Goal: Task Accomplishment & Management: Complete application form

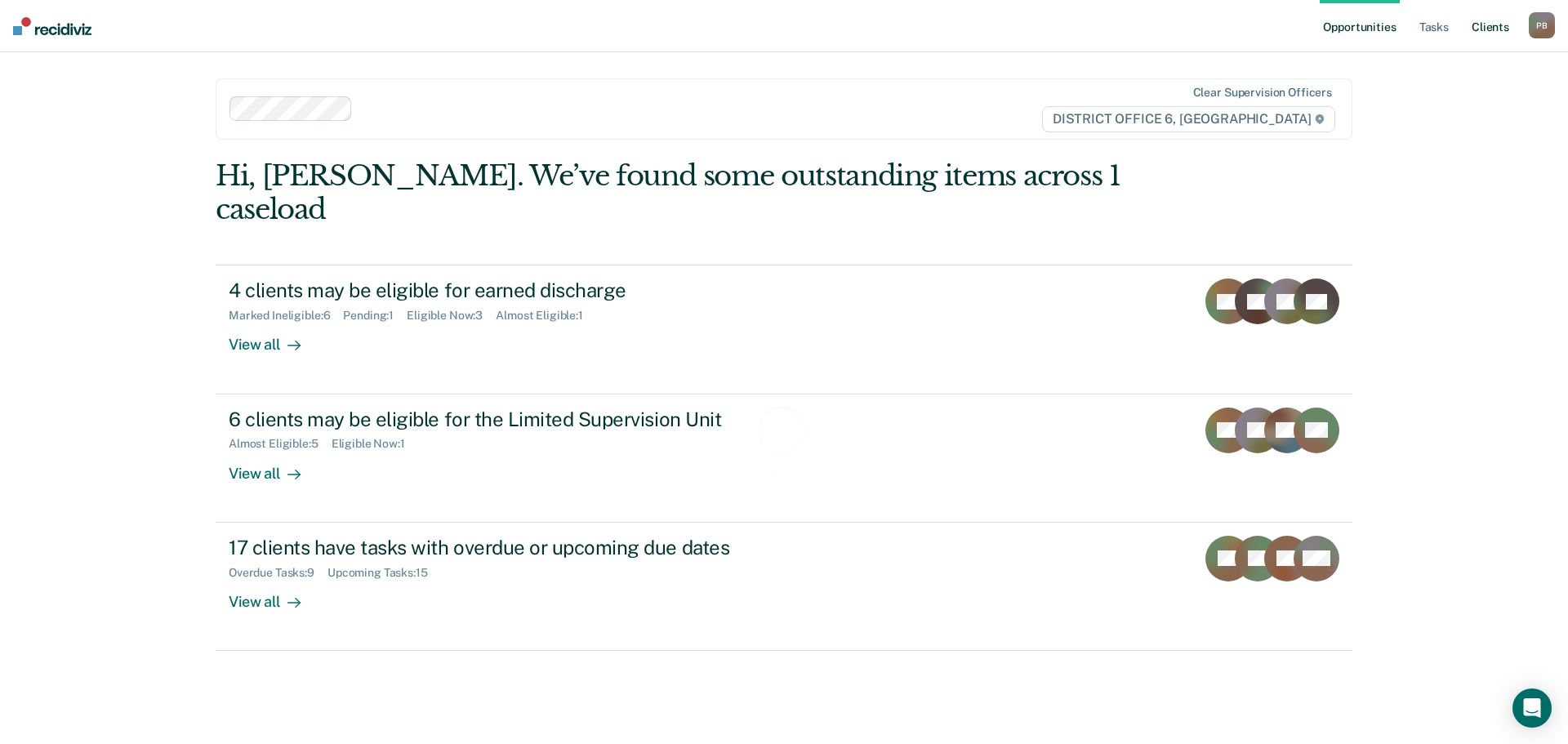
click at [1489, 21] on link "Client s" at bounding box center [1490, 26] width 44 height 52
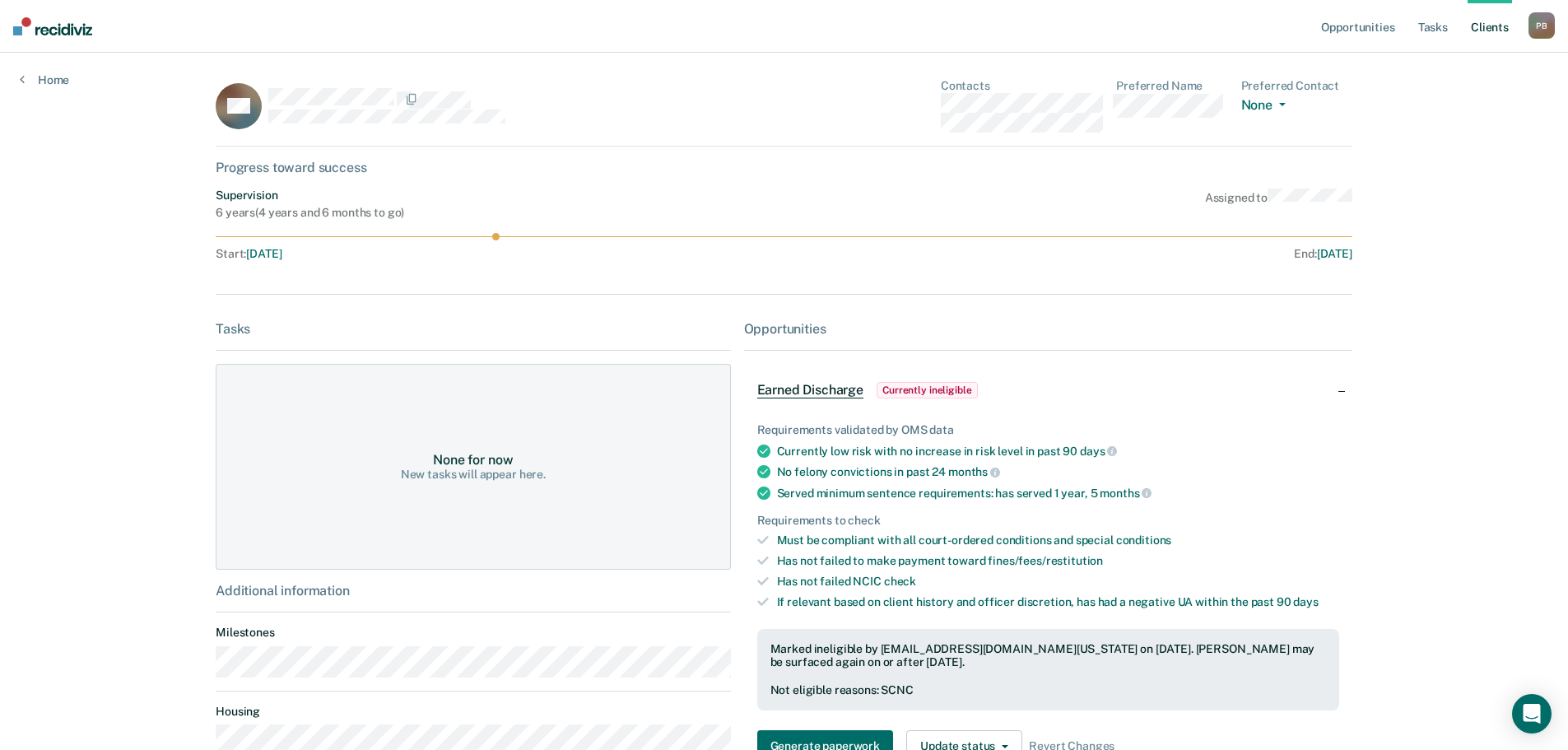
scroll to position [82, 0]
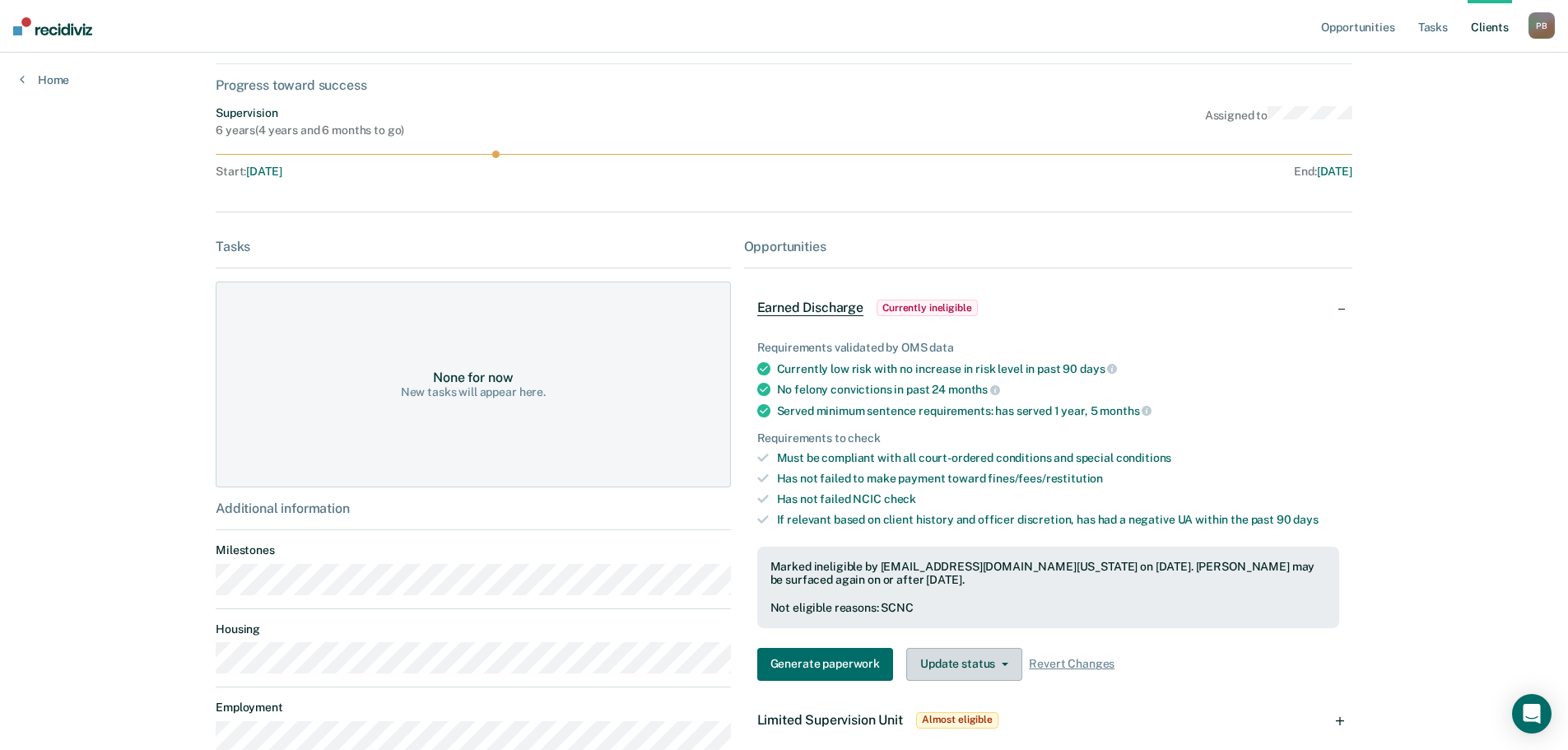
click at [979, 656] on button "Update status" at bounding box center [964, 664] width 116 height 33
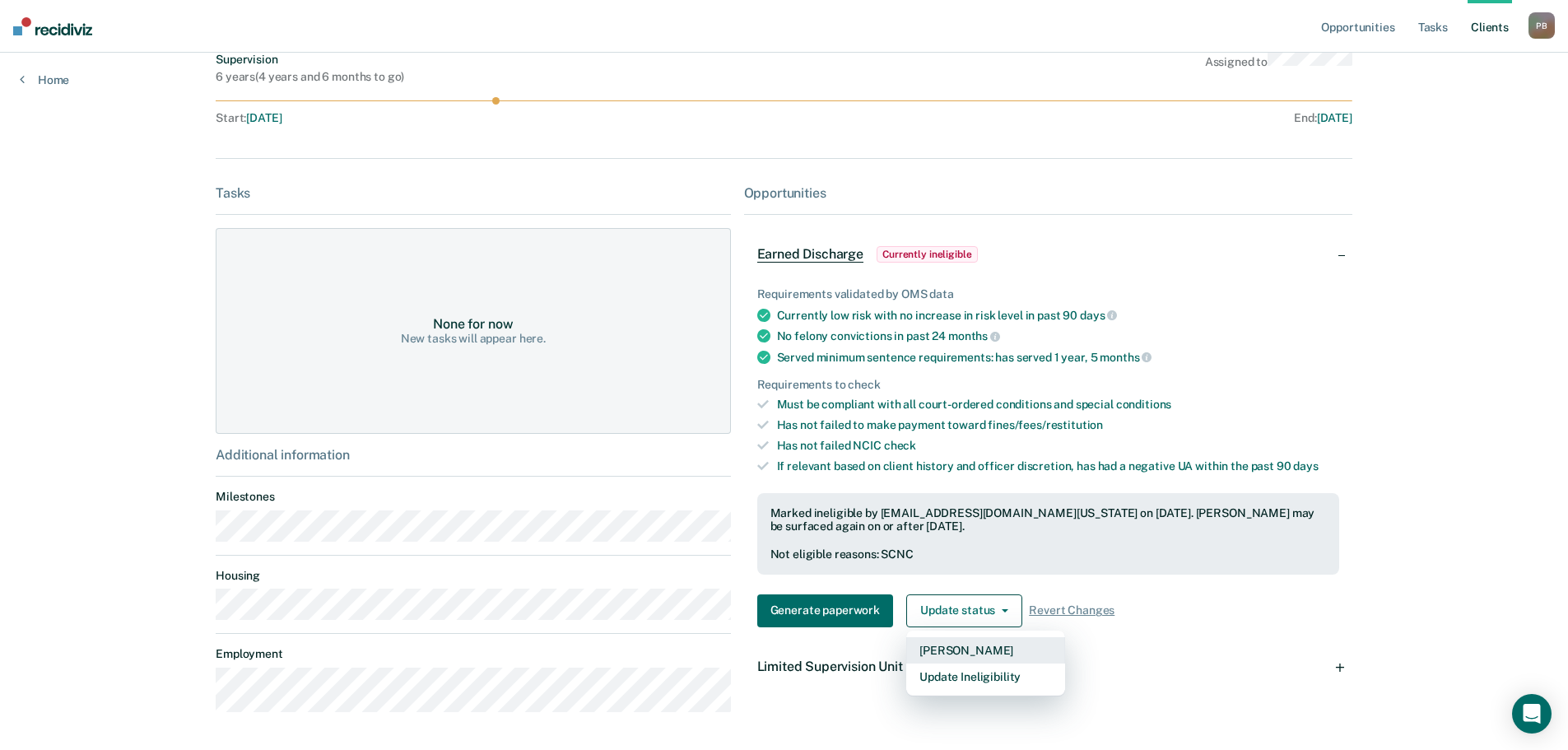
scroll to position [165, 0]
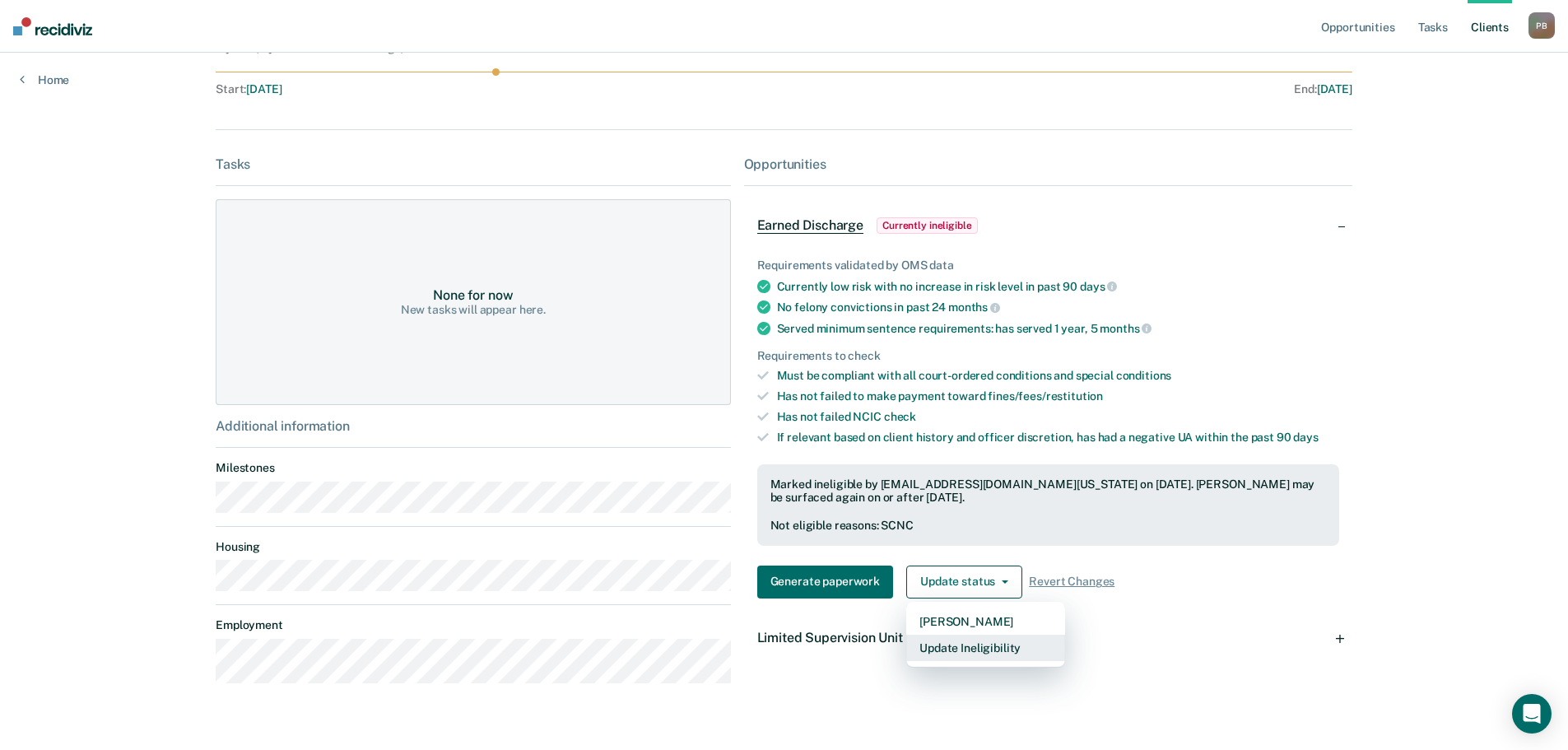
click at [986, 653] on button "Update Ineligibility" at bounding box center [986, 648] width 159 height 26
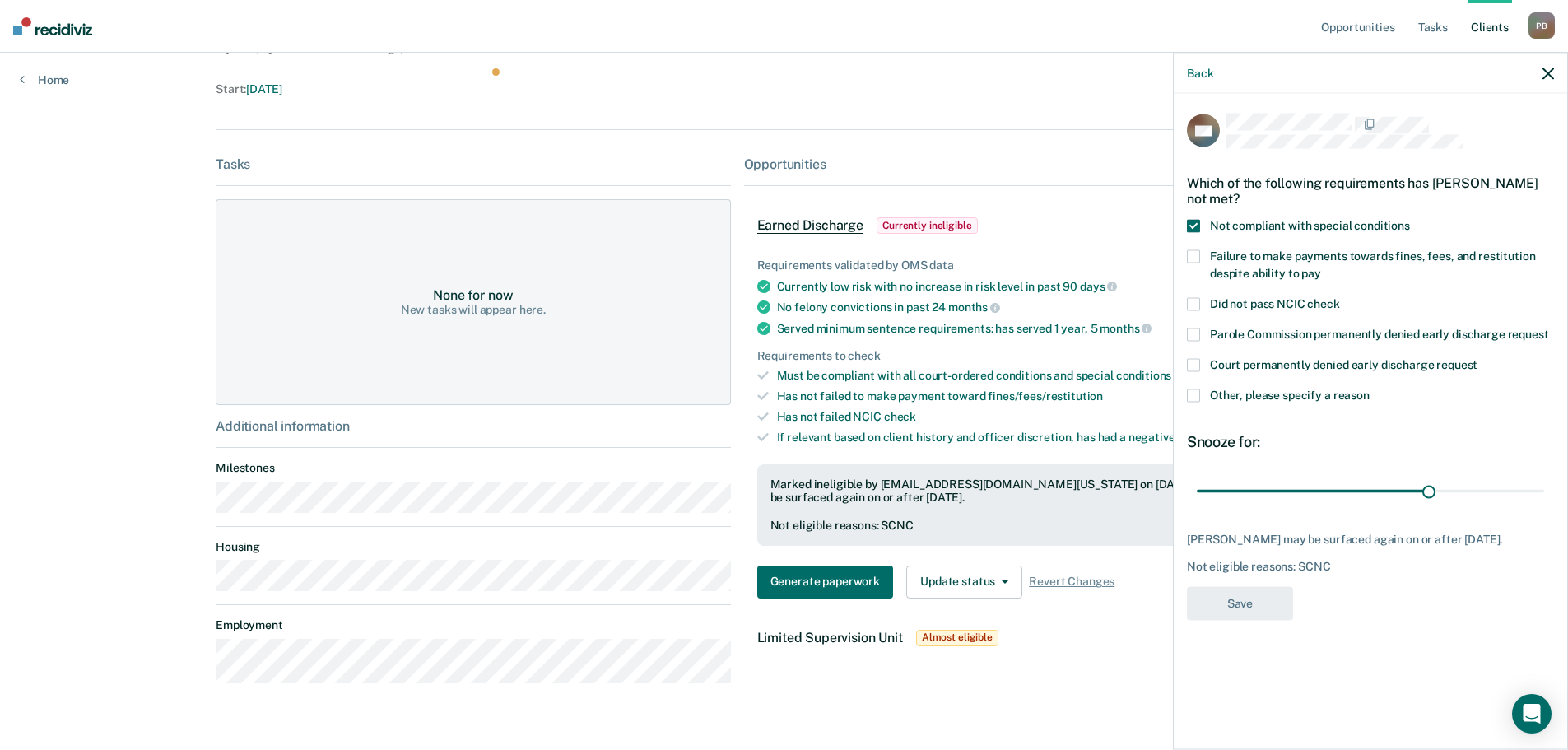
click at [1193, 225] on span at bounding box center [1194, 226] width 13 height 13
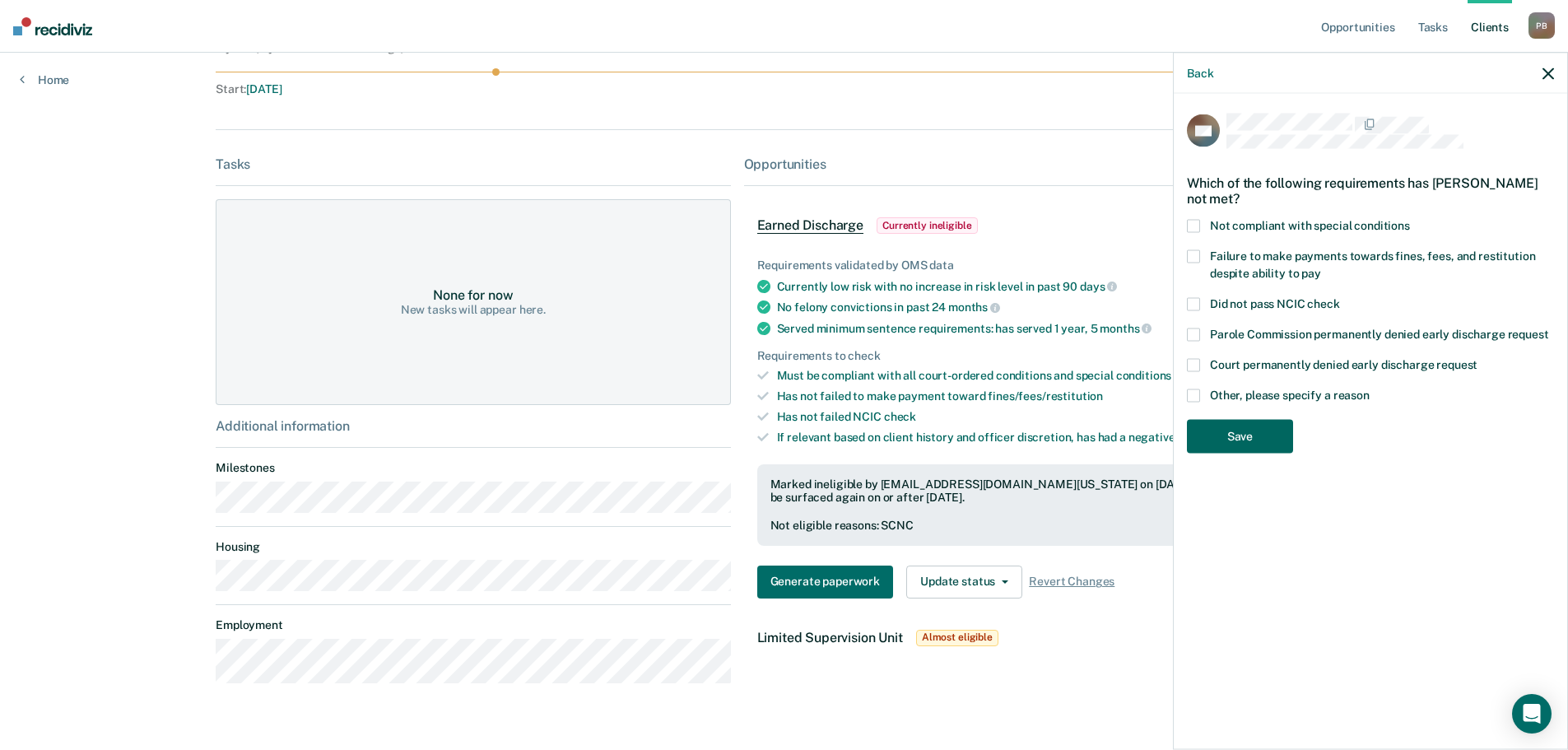
click at [1261, 422] on button "Save" at bounding box center [1240, 437] width 106 height 34
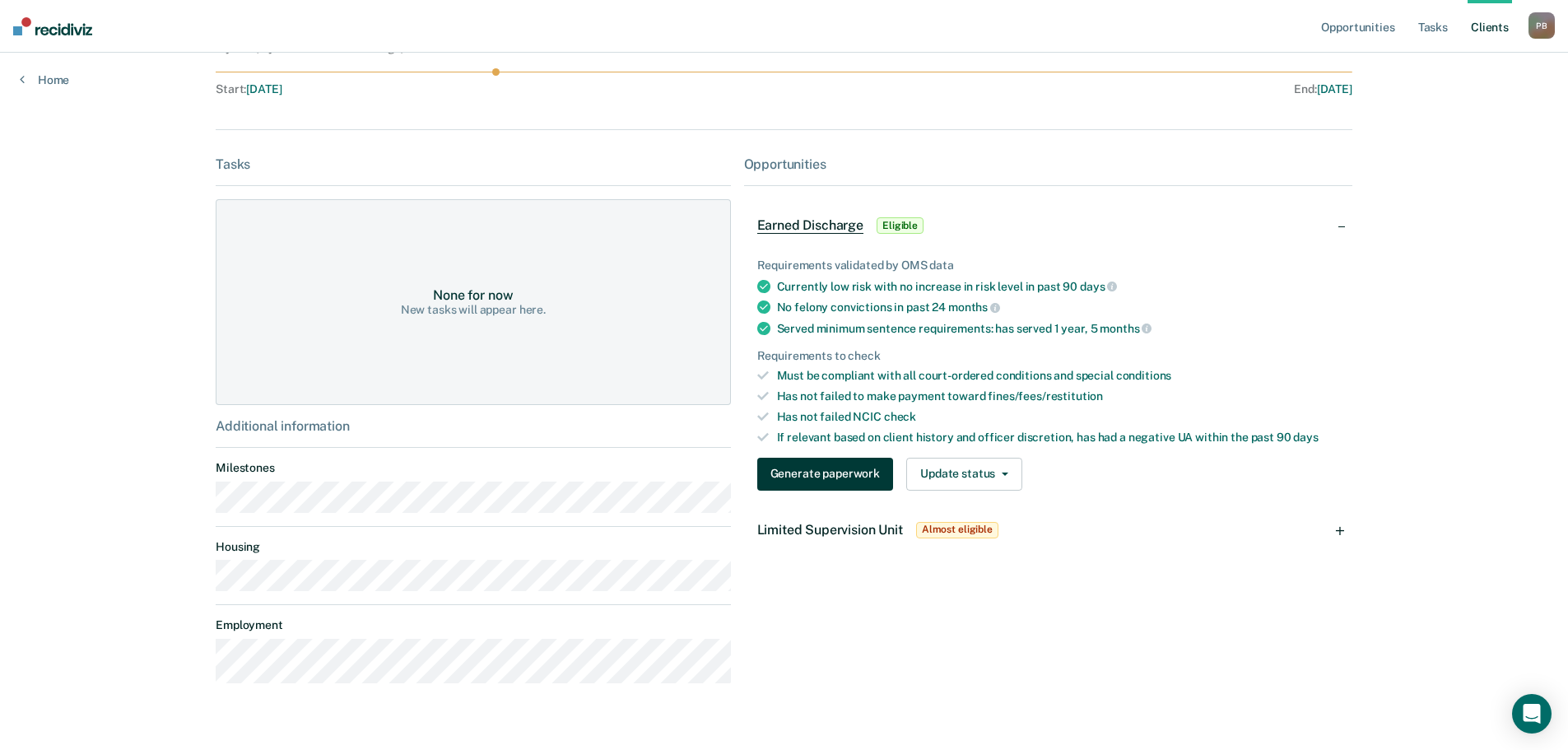
click at [848, 471] on button "Generate paperwork" at bounding box center [825, 474] width 136 height 33
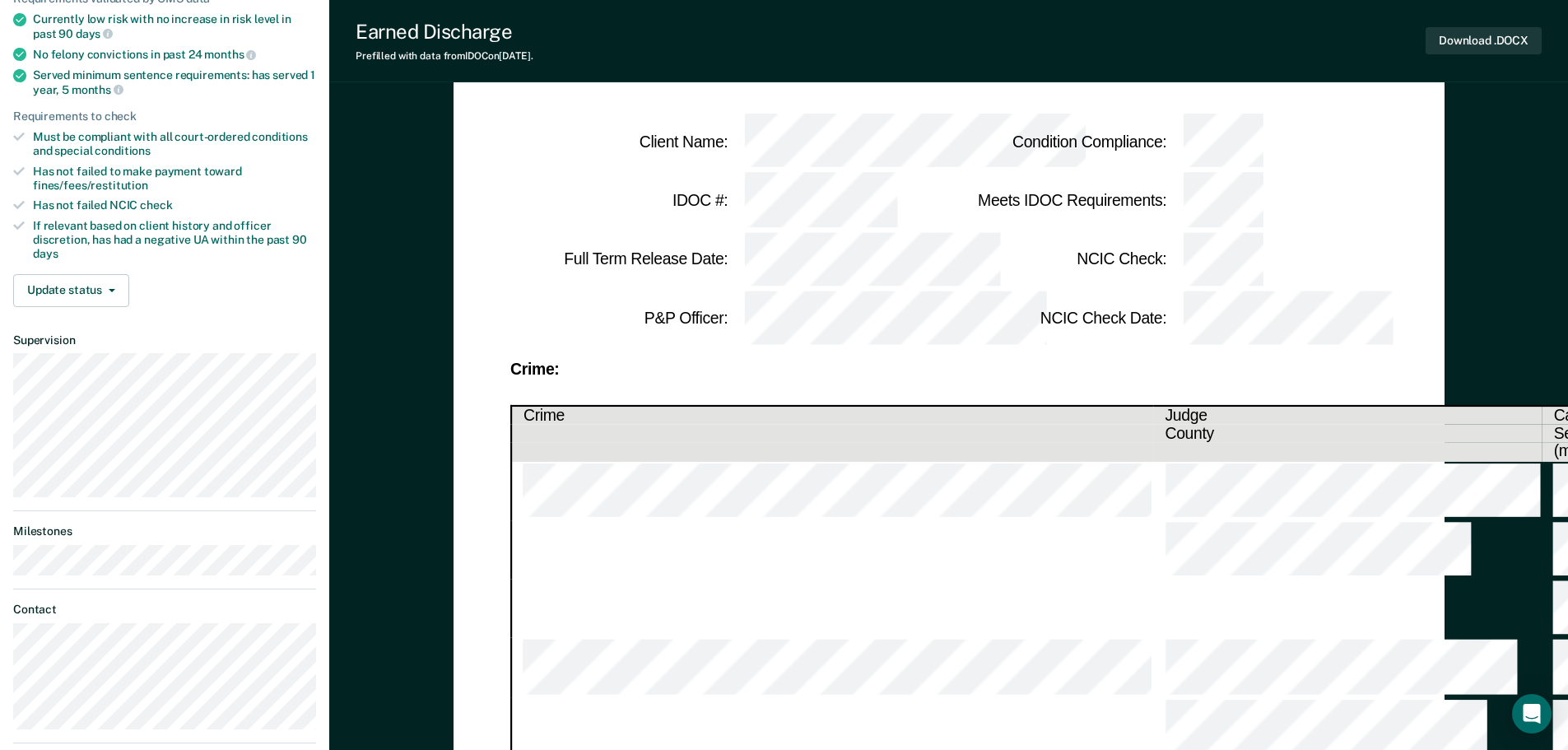
scroll to position [247, 0]
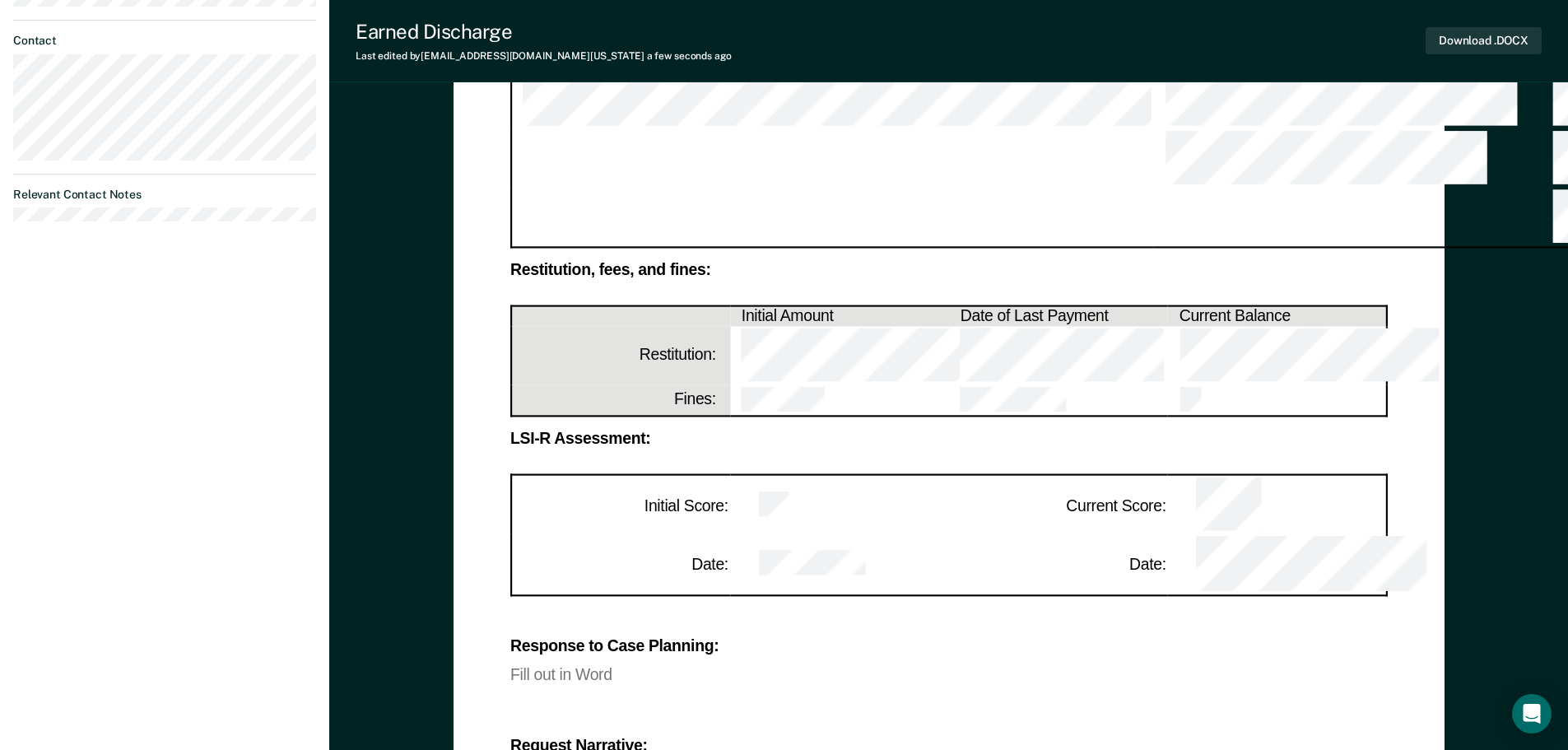
scroll to position [823, 0]
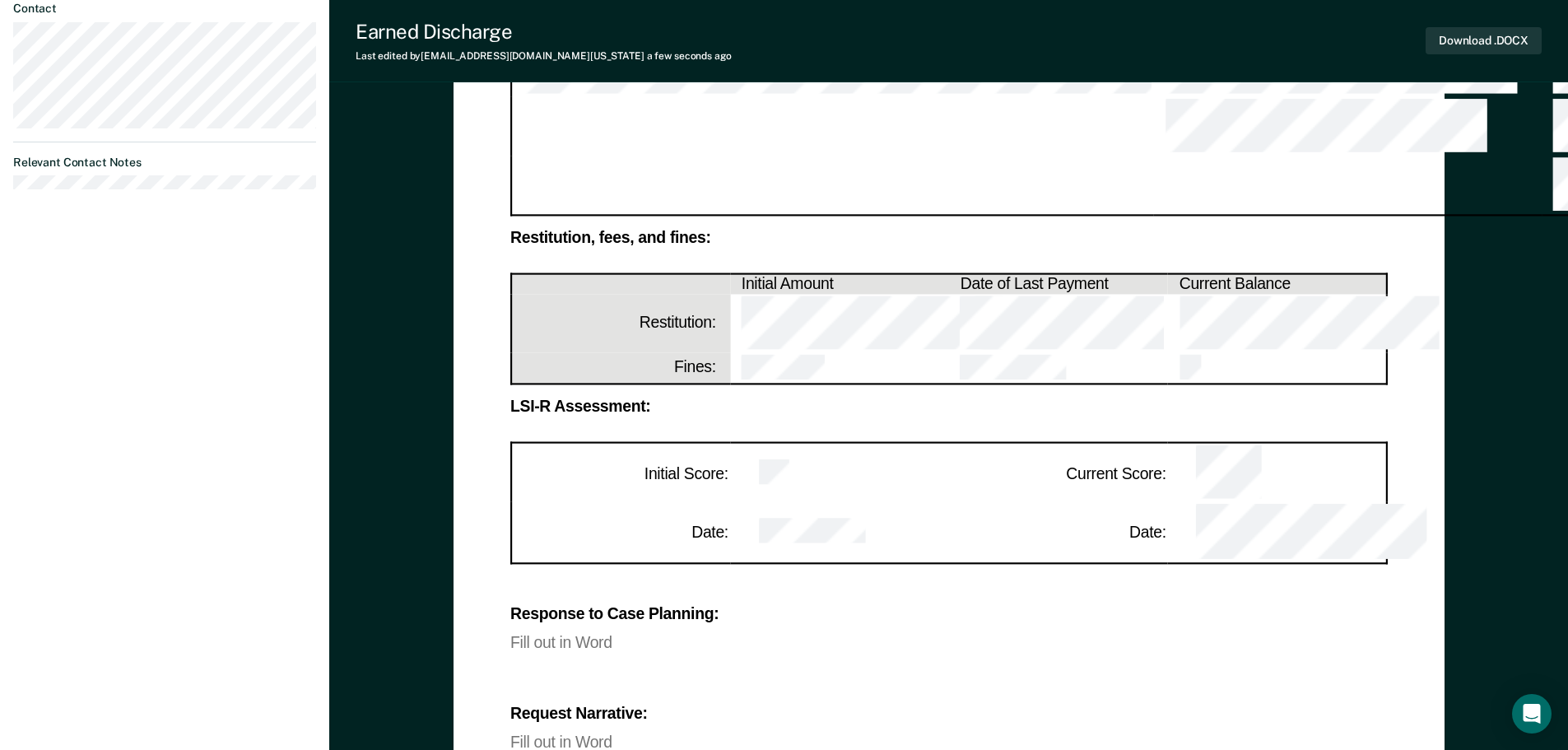
click at [588, 734] on div "Fill out in Word" at bounding box center [949, 741] width 877 height 14
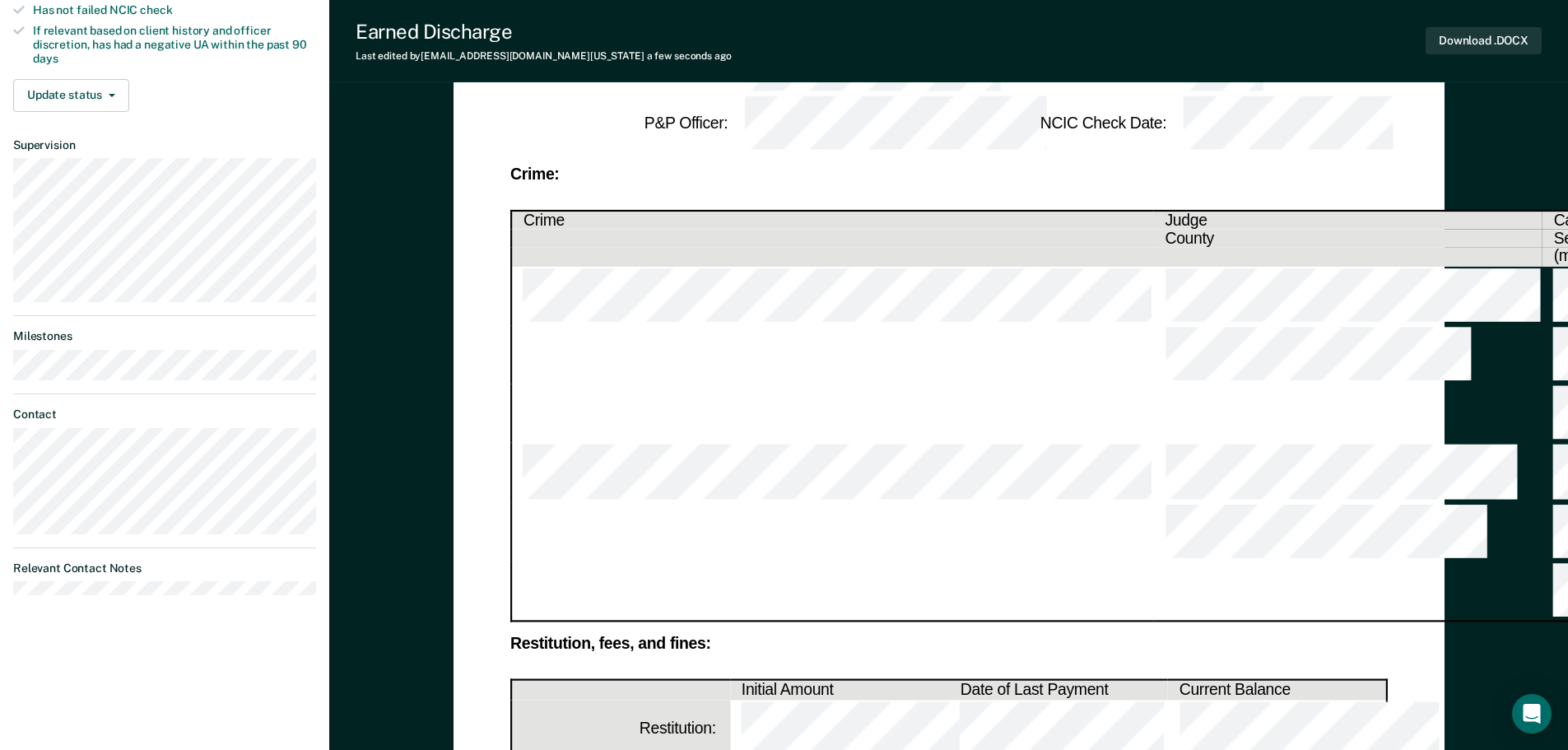
scroll to position [385, 0]
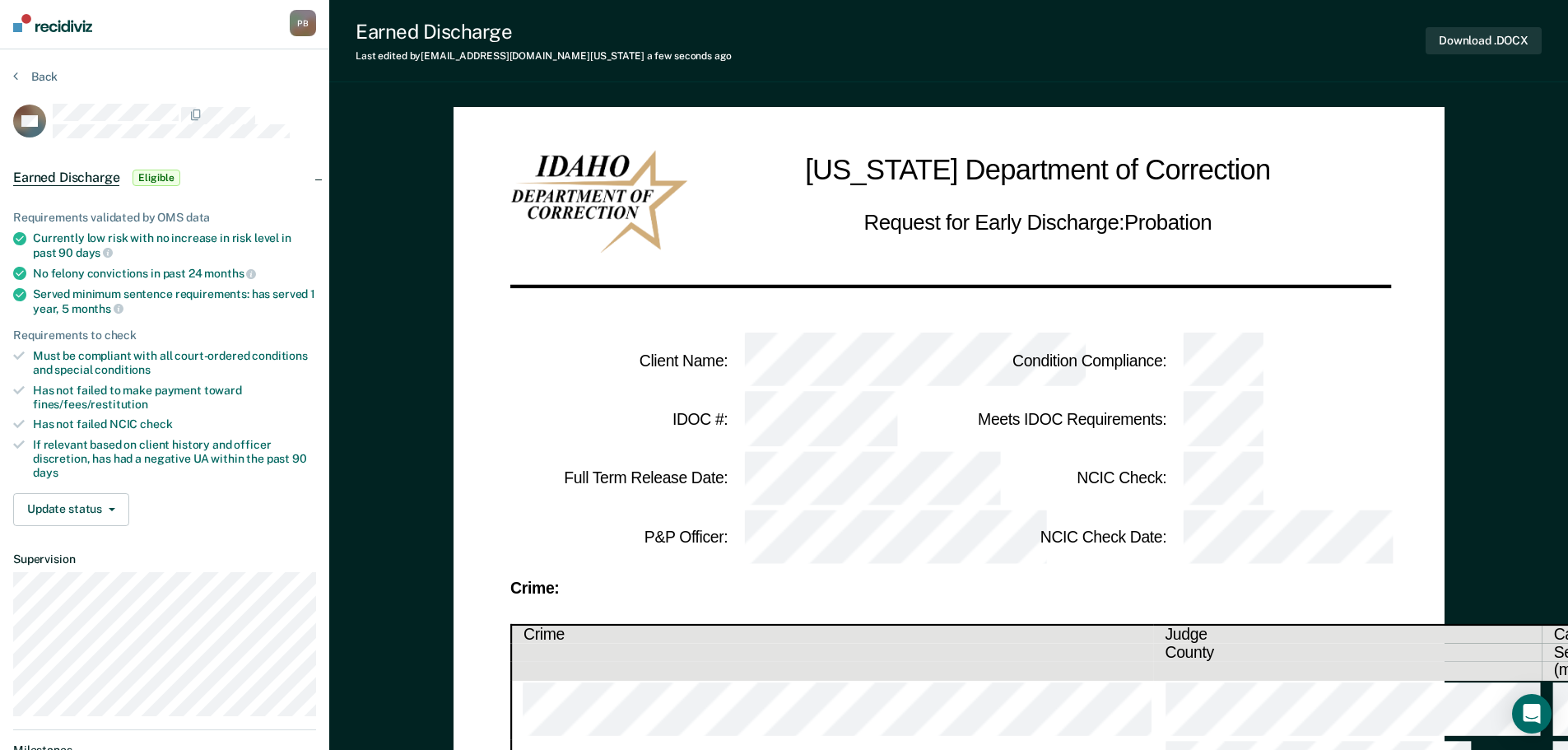
scroll to position [0, 0]
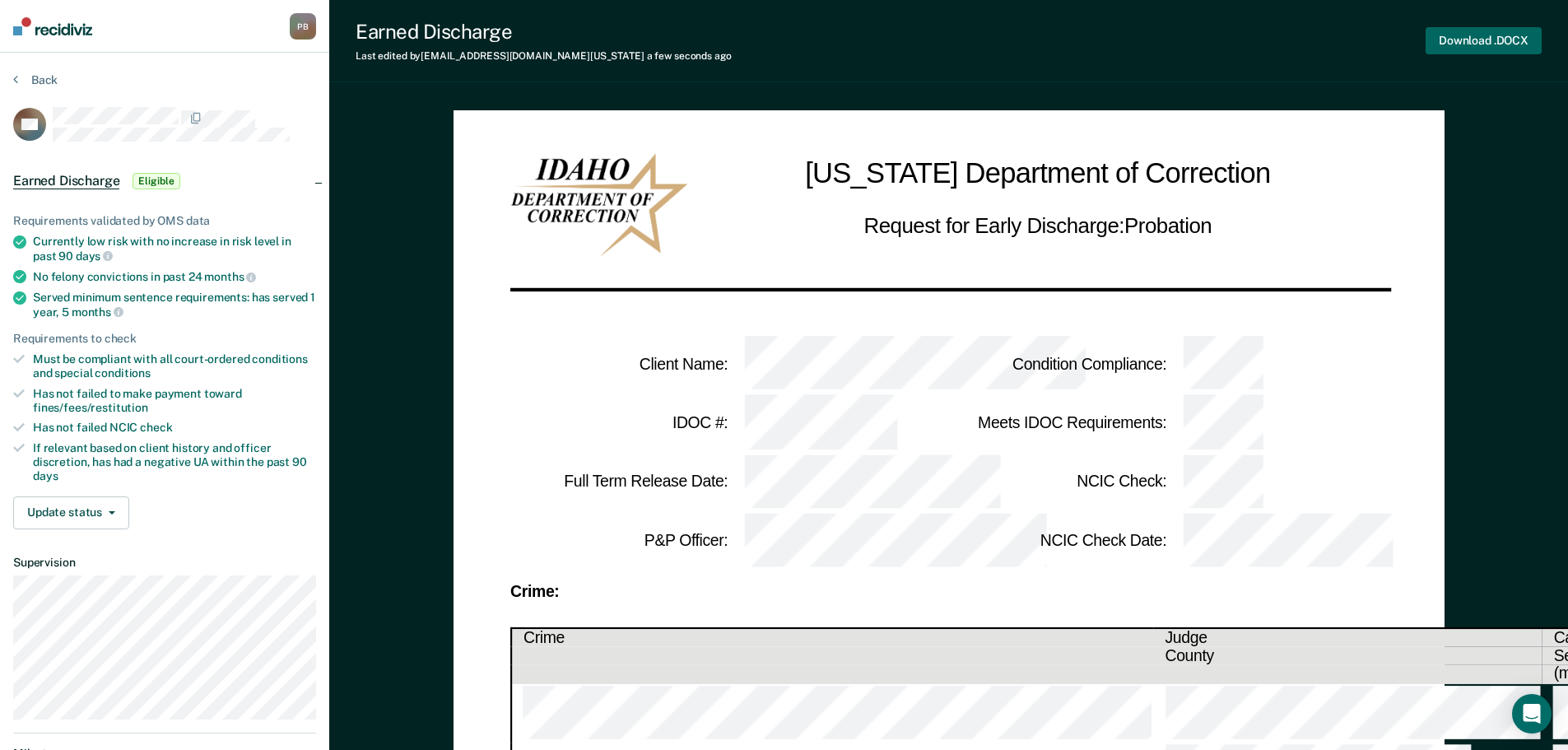
click at [1494, 32] on button "Download .DOCX" at bounding box center [1483, 41] width 116 height 27
